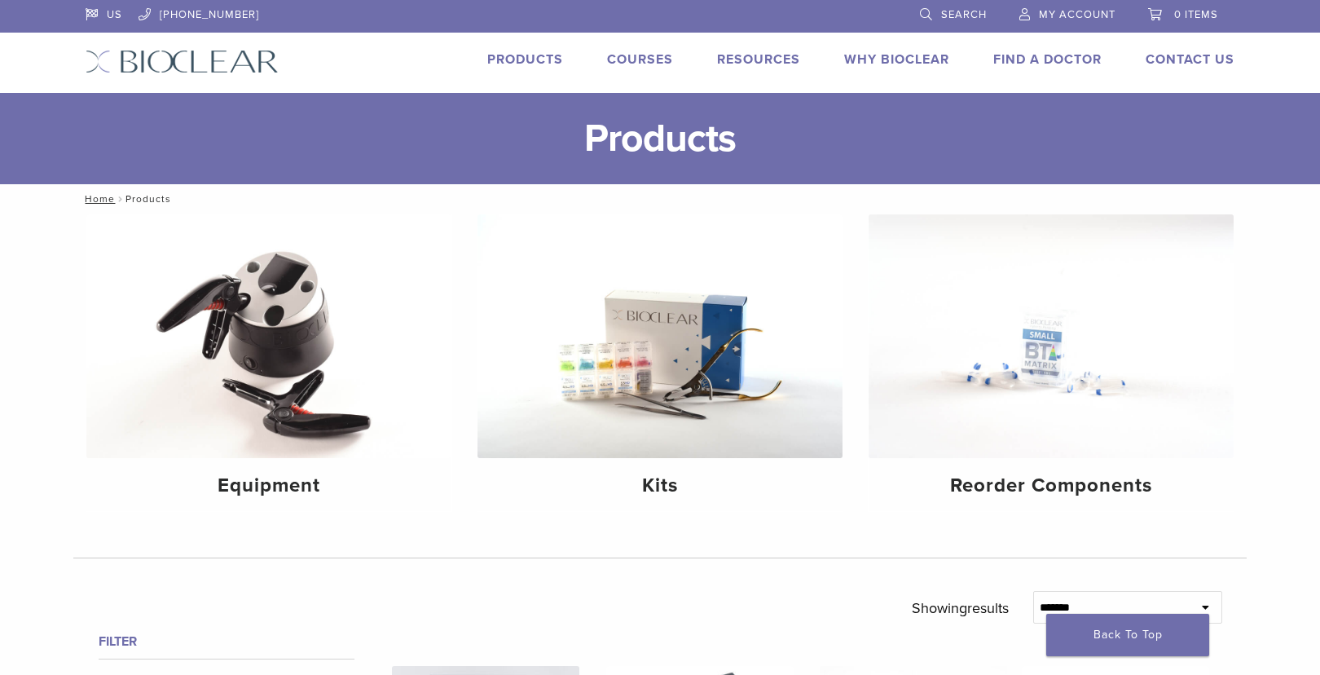
drag, startPoint x: 936, startPoint y: 30, endPoint x: 946, endPoint y: 15, distance: 18.3
click at [937, 29] on div "US 1.855.712.5327 Search My Account 0 items Cart No products in the cart. Back …" at bounding box center [659, 46] width 1173 height 93
click at [947, 14] on span "Search" at bounding box center [964, 14] width 46 height 13
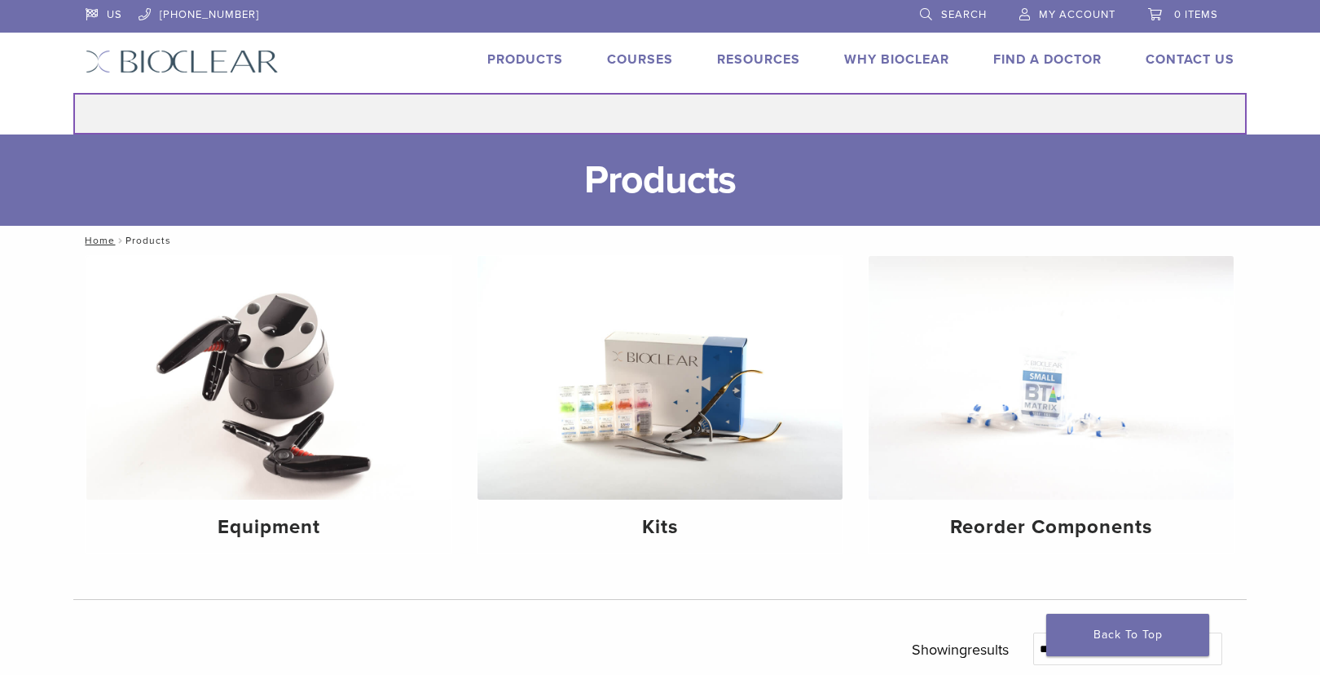
click at [861, 103] on input "Search for:" at bounding box center [659, 114] width 1173 height 42
type input "********"
click at [73, 92] on button "Search" at bounding box center [73, 92] width 1 height 1
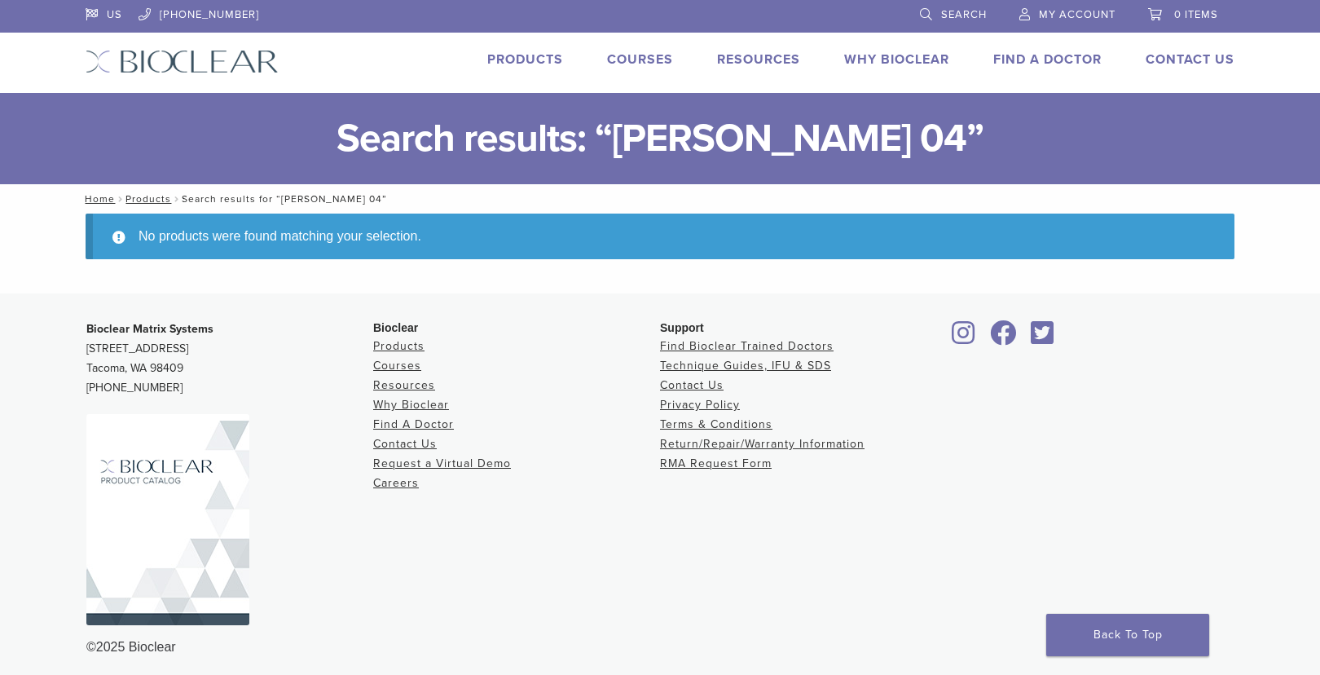
scroll to position [7, 0]
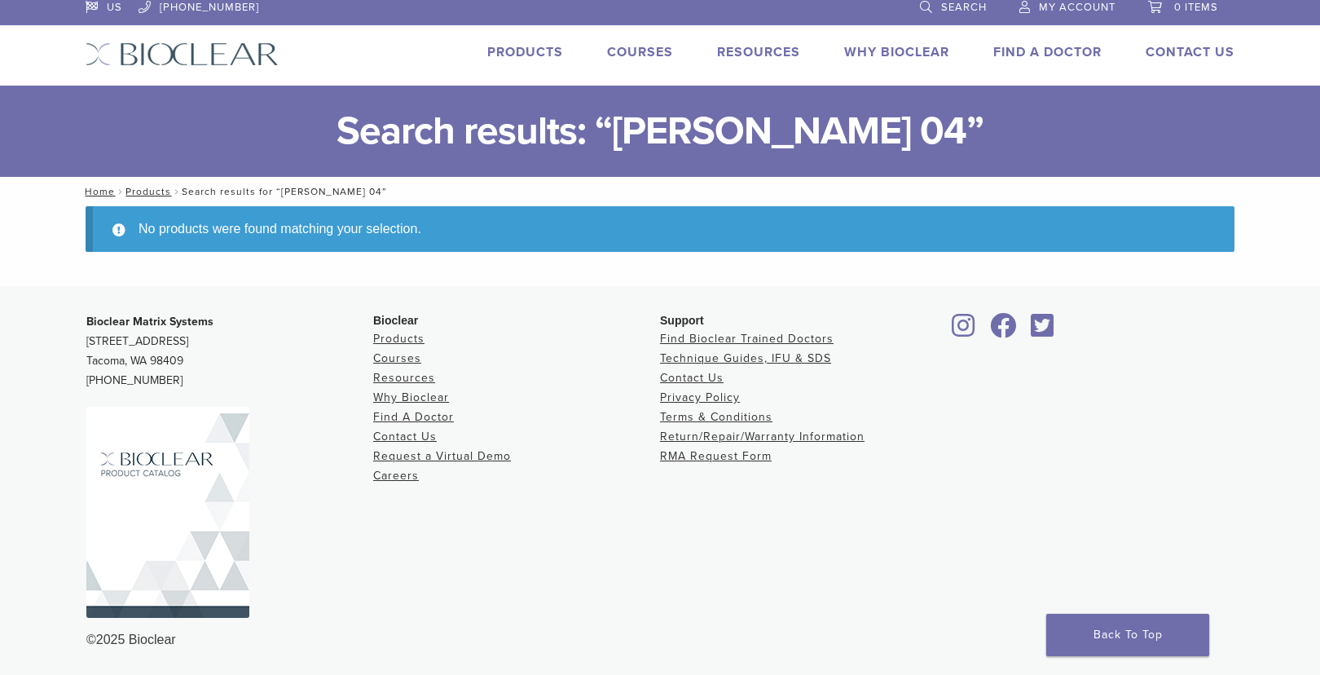
click at [530, 55] on link "Products" at bounding box center [525, 52] width 76 height 16
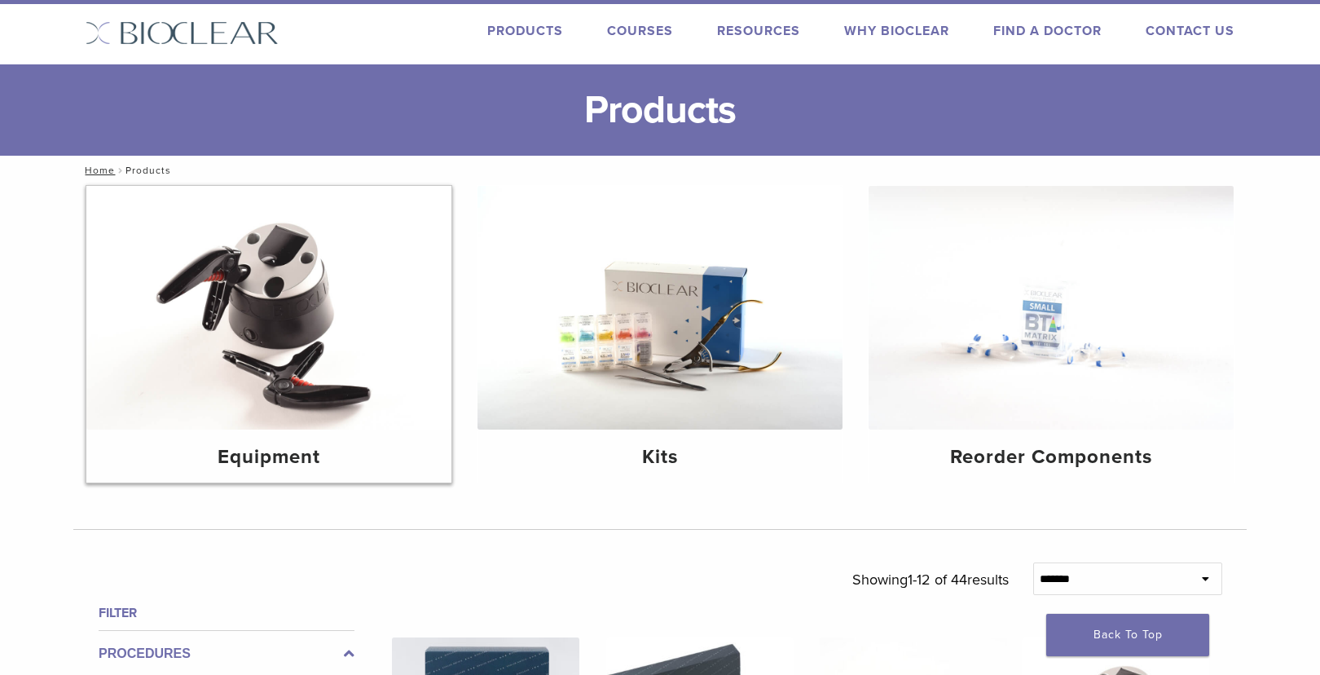
scroll to position [98, 0]
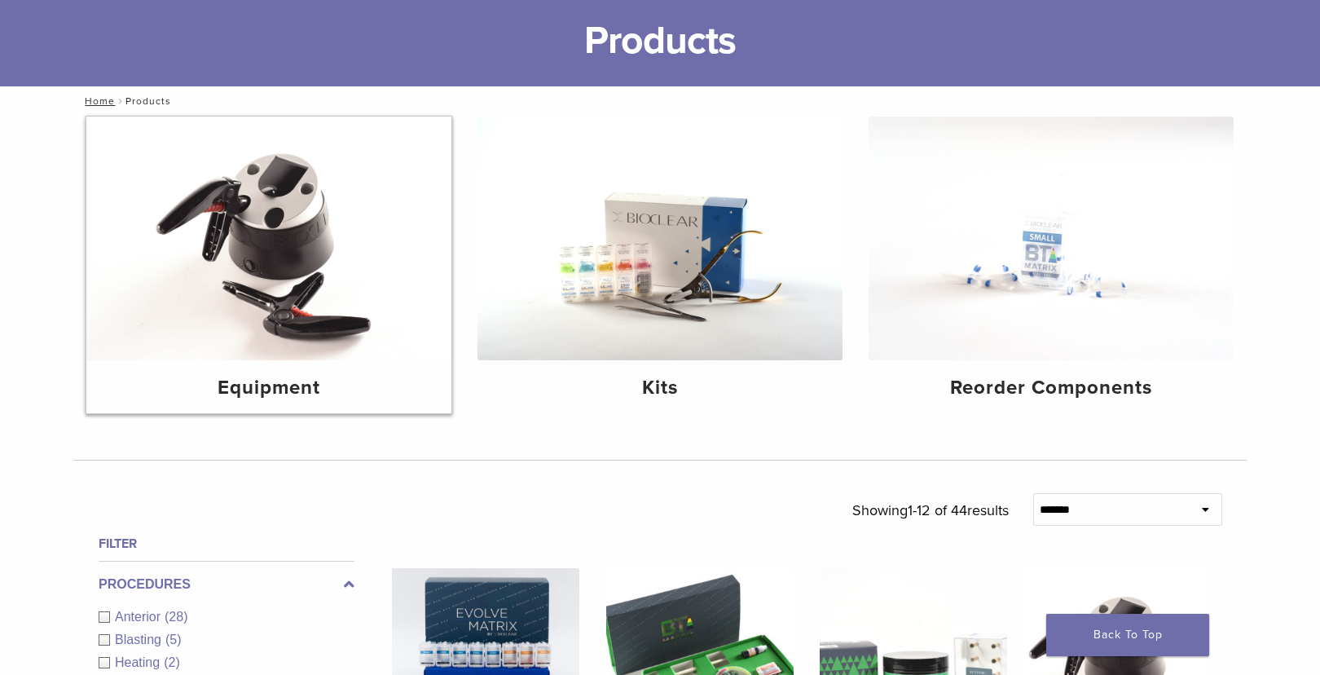
click at [309, 379] on h4 "Equipment" at bounding box center [268, 387] width 339 height 29
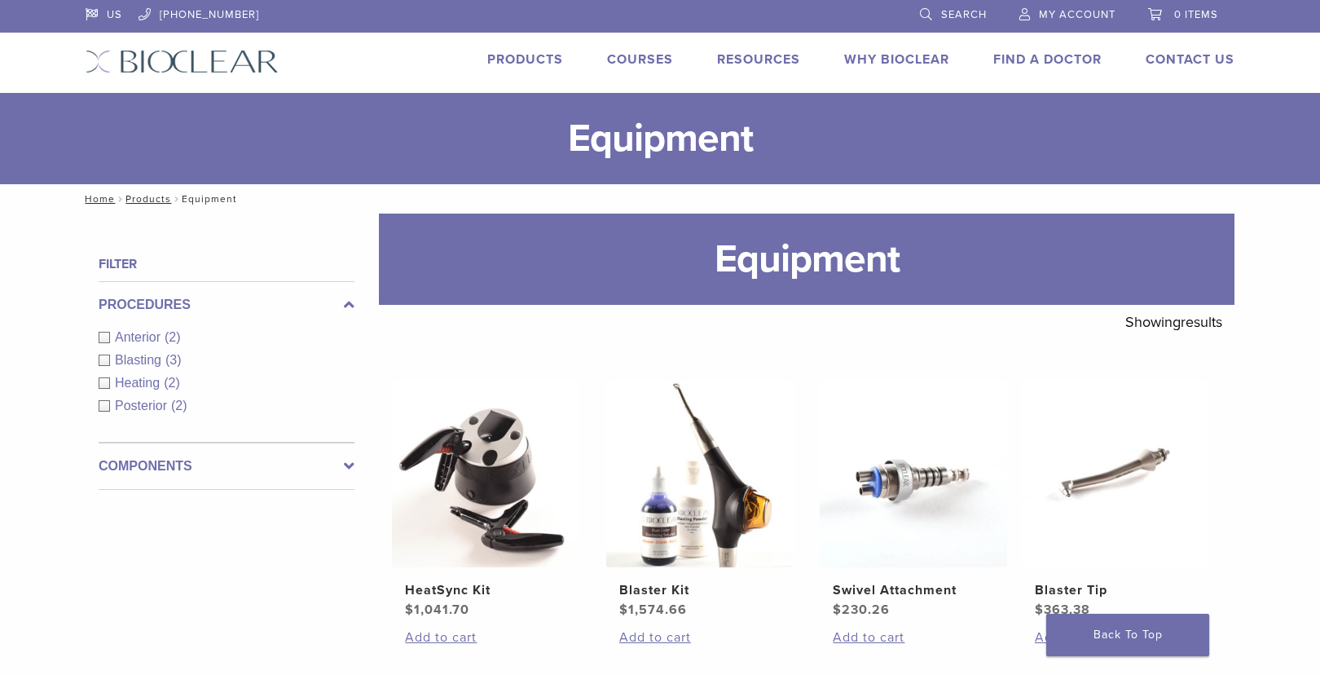
click at [520, 57] on link "Products" at bounding box center [525, 59] width 76 height 16
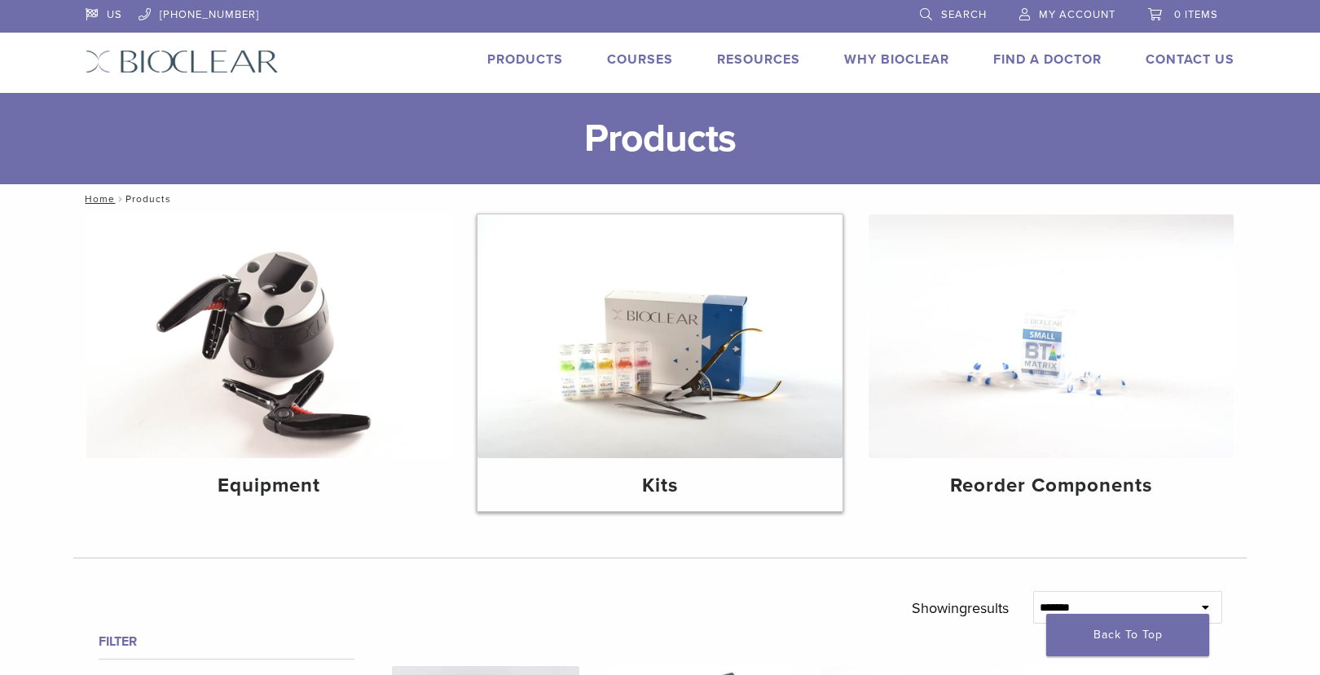
click at [650, 395] on img at bounding box center [659, 336] width 365 height 244
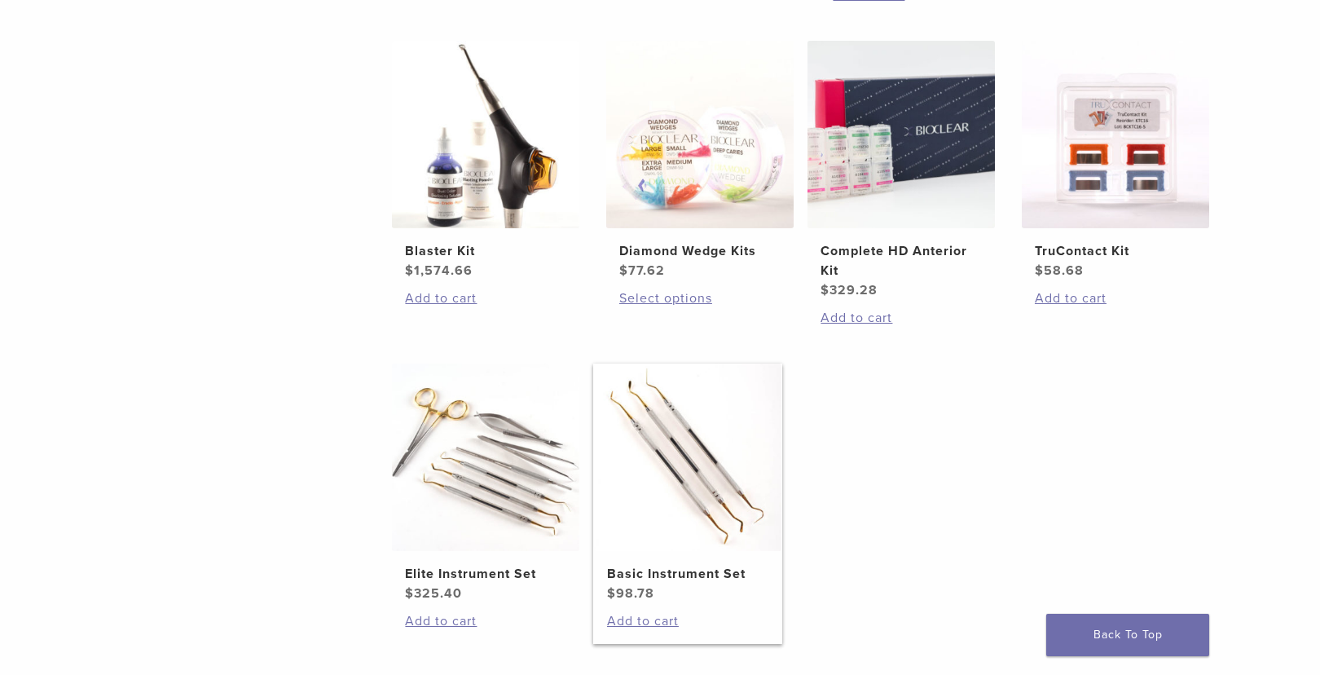
scroll to position [785, 0]
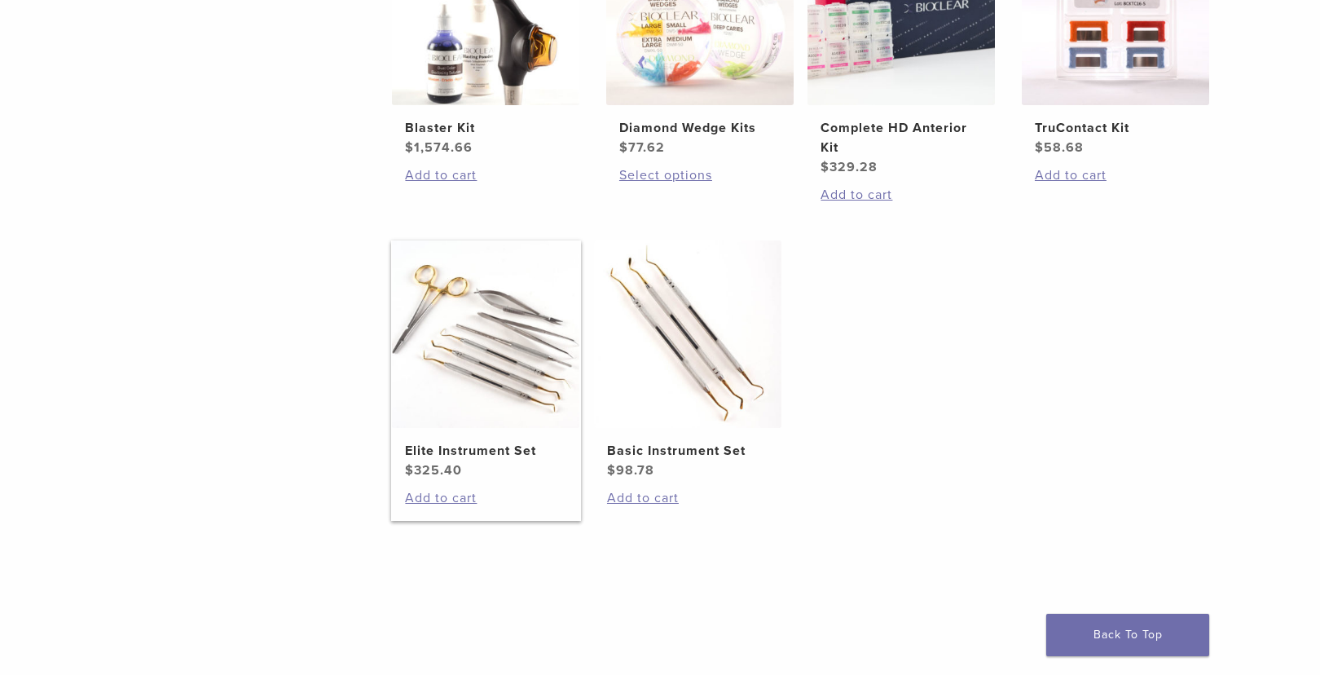
click at [462, 425] on img at bounding box center [485, 333] width 187 height 187
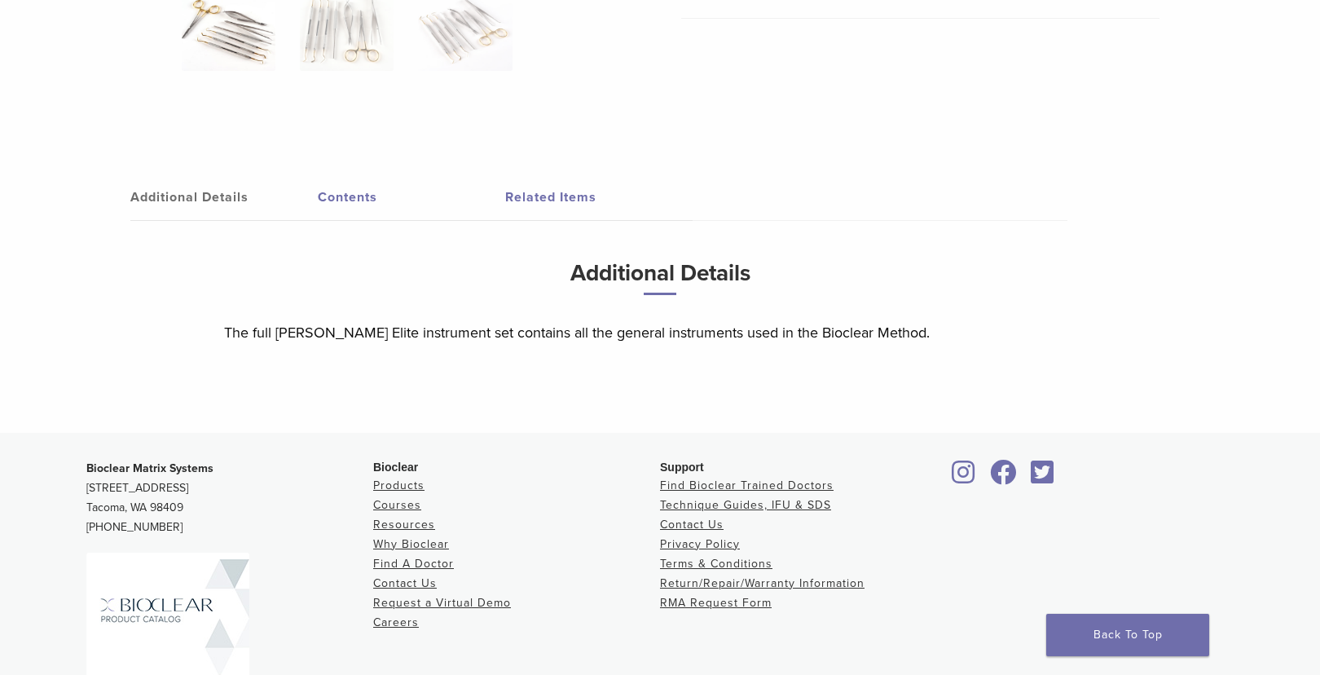
scroll to position [393, 0]
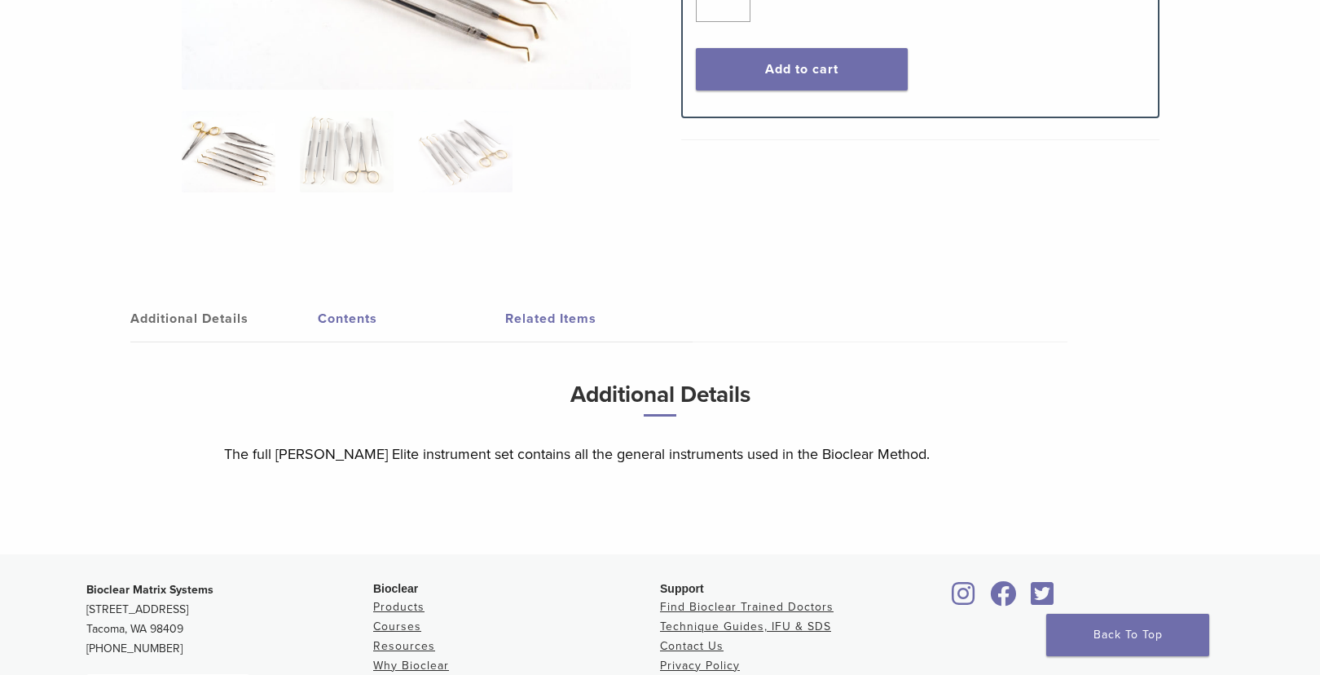
click at [330, 322] on link "Contents" at bounding box center [411, 319] width 187 height 46
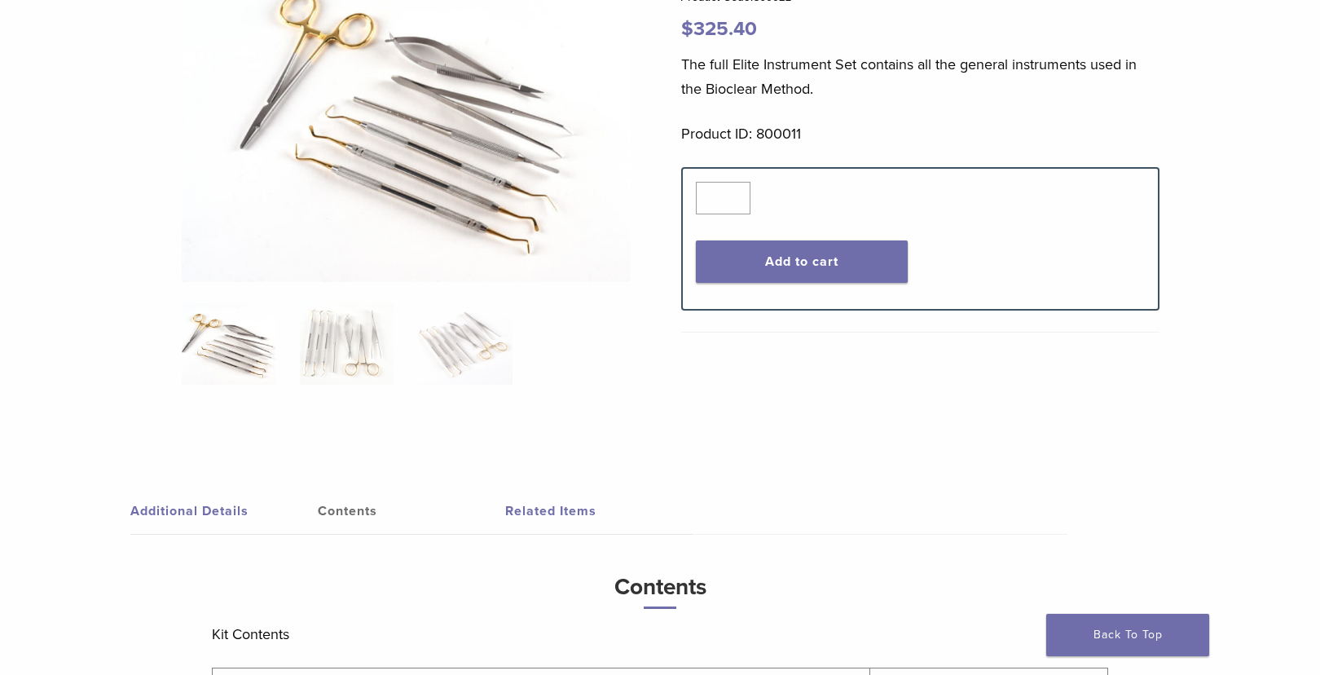
scroll to position [0, 0]
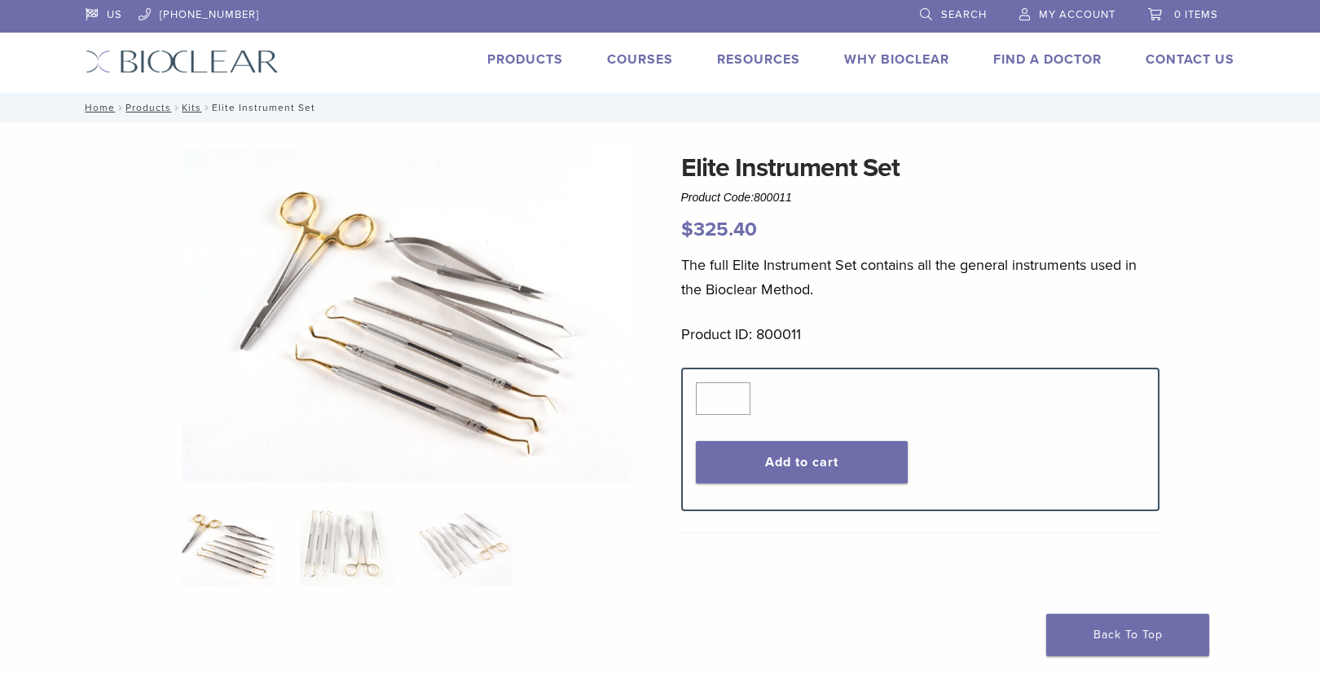
click at [518, 67] on link "Products" at bounding box center [525, 59] width 76 height 16
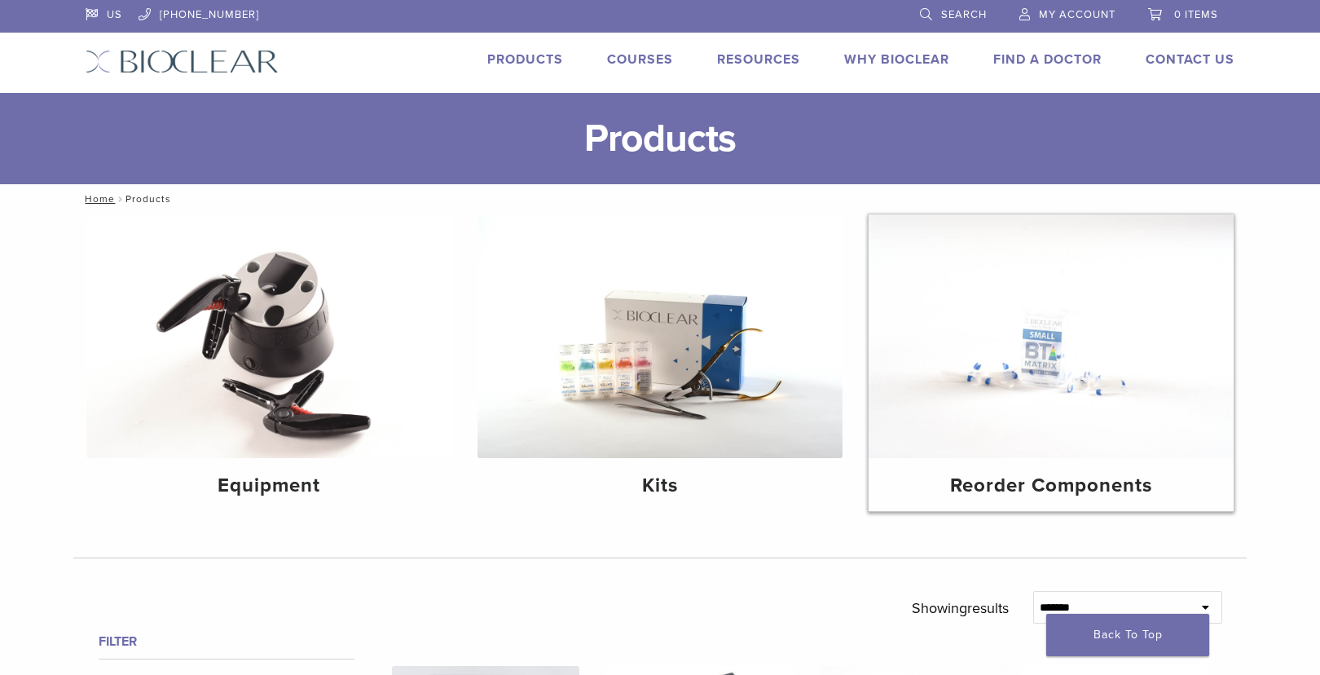
click at [1040, 355] on img at bounding box center [1051, 336] width 365 height 244
